Goal: Task Accomplishment & Management: Use online tool/utility

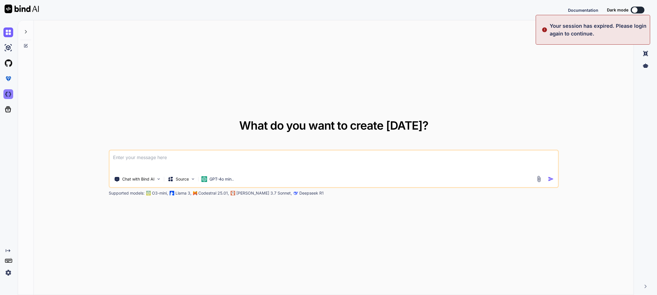
type textarea "x"
click at [10, 94] on icon at bounding box center [8, 94] width 8 height 8
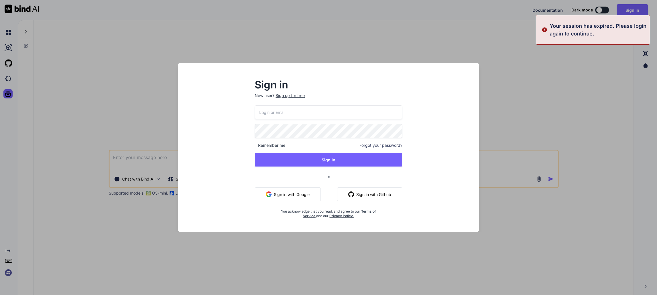
type input "[EMAIL_ADDRESS][DOMAIN_NAME]"
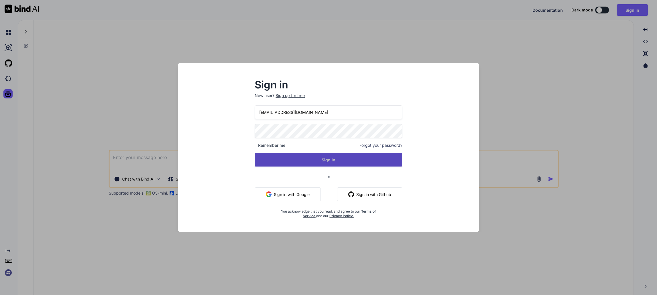
click at [314, 156] on button "Sign In" at bounding box center [329, 160] width 148 height 14
click at [348, 163] on button "Sign In" at bounding box center [329, 160] width 148 height 14
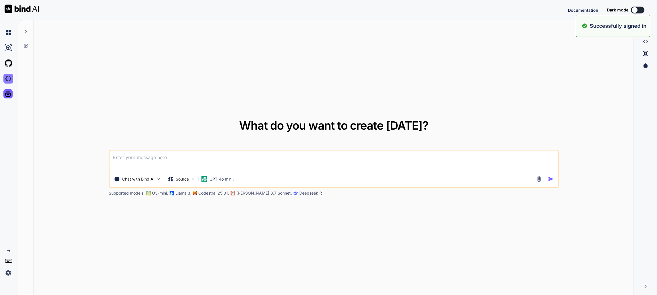
type textarea "x"
click at [9, 79] on img at bounding box center [8, 79] width 10 height 10
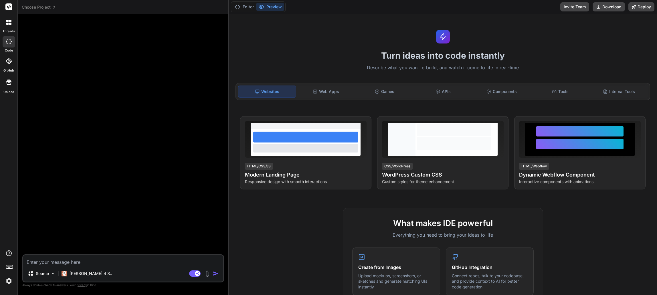
scroll to position [7, 0]
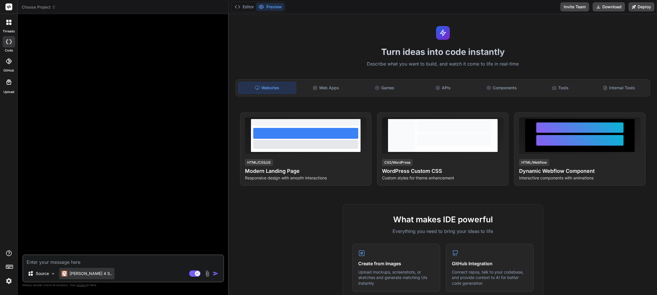
click at [90, 276] on p "[PERSON_NAME] 4 S.." at bounding box center [91, 274] width 43 height 6
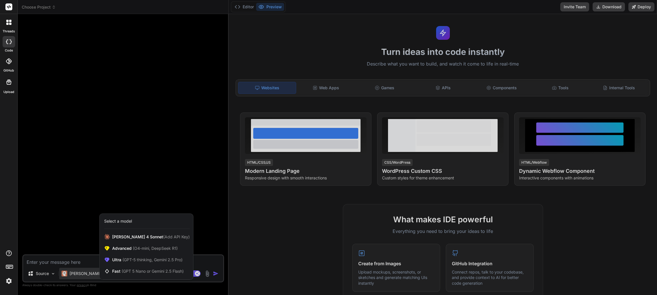
drag, startPoint x: 197, startPoint y: 242, endPoint x: 185, endPoint y: 245, distance: 12.1
click at [197, 243] on div at bounding box center [328, 147] width 657 height 295
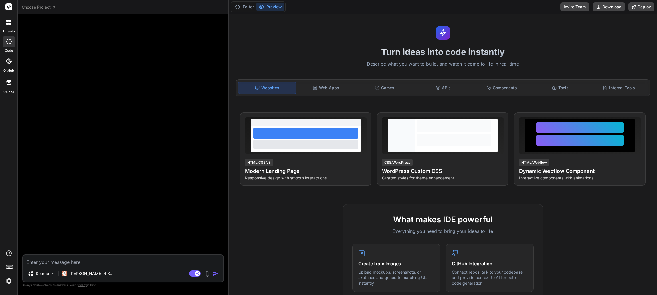
click at [51, 7] on span "Choose Project" at bounding box center [39, 7] width 34 height 6
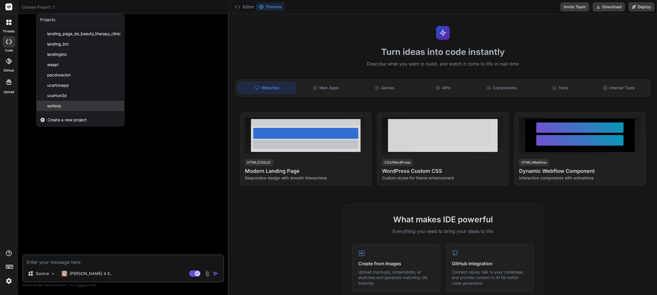
click at [64, 104] on div "sorteos" at bounding box center [81, 106] width 88 height 10
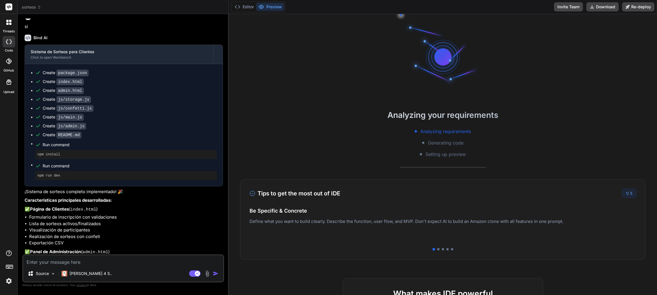
scroll to position [447, 0]
click at [10, 25] on div at bounding box center [9, 22] width 12 height 12
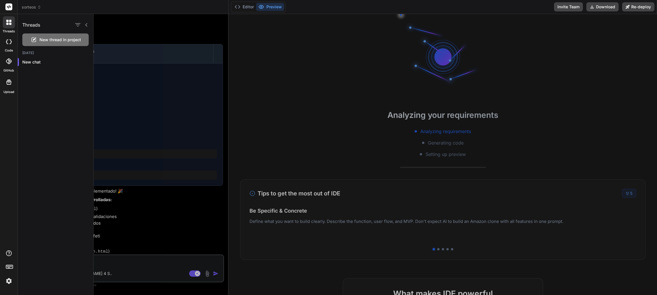
click at [177, 266] on div at bounding box center [376, 154] width 564 height 281
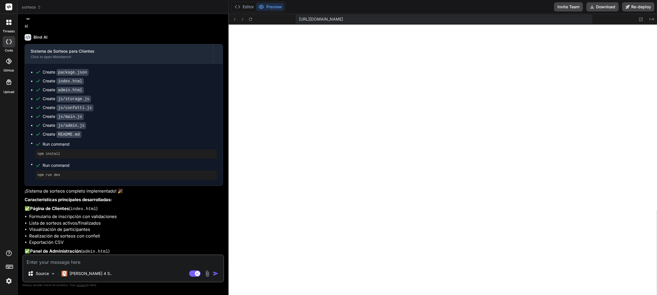
scroll to position [223, 0]
type textarea "x"
click at [10, 280] on img at bounding box center [9, 281] width 10 height 10
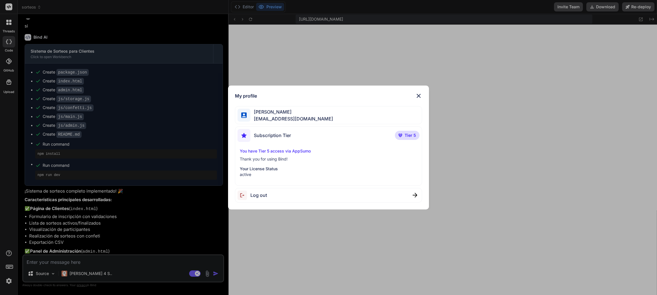
click at [177, 224] on div "My profile [PERSON_NAME] [EMAIL_ADDRESS][DOMAIN_NAME] Subscription Tier Tier 5 …" at bounding box center [328, 147] width 657 height 295
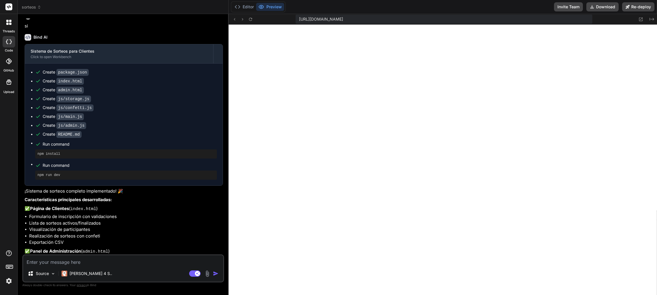
click at [38, 7] on icon at bounding box center [39, 7] width 4 height 4
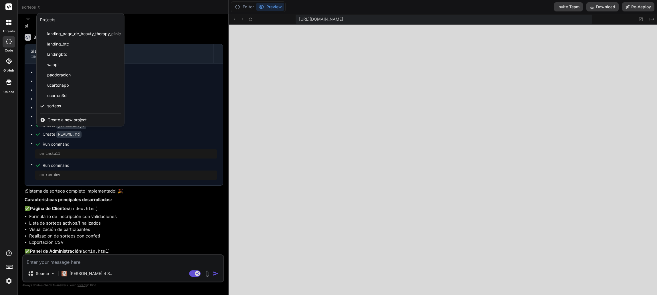
click at [164, 63] on div at bounding box center [328, 147] width 657 height 295
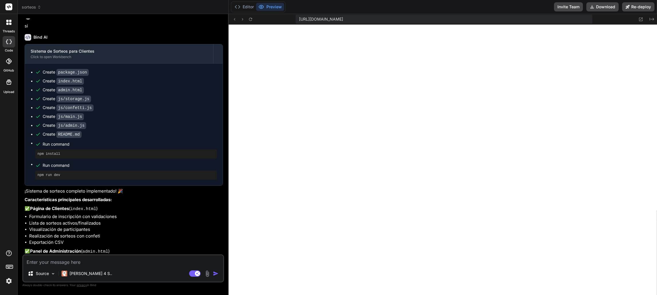
click at [37, 7] on span "sorteos" at bounding box center [31, 7] width 19 height 6
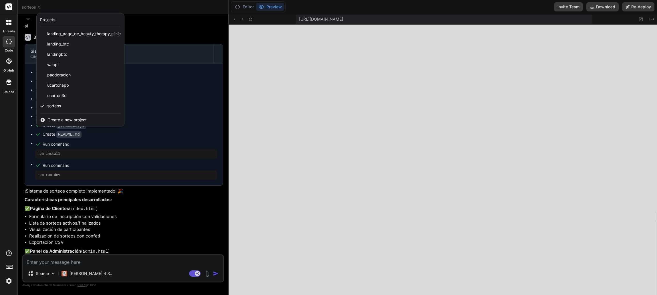
click at [2, 144] on div "threads code GitHub Upload" at bounding box center [9, 147] width 18 height 295
